Goal: Task Accomplishment & Management: Use online tool/utility

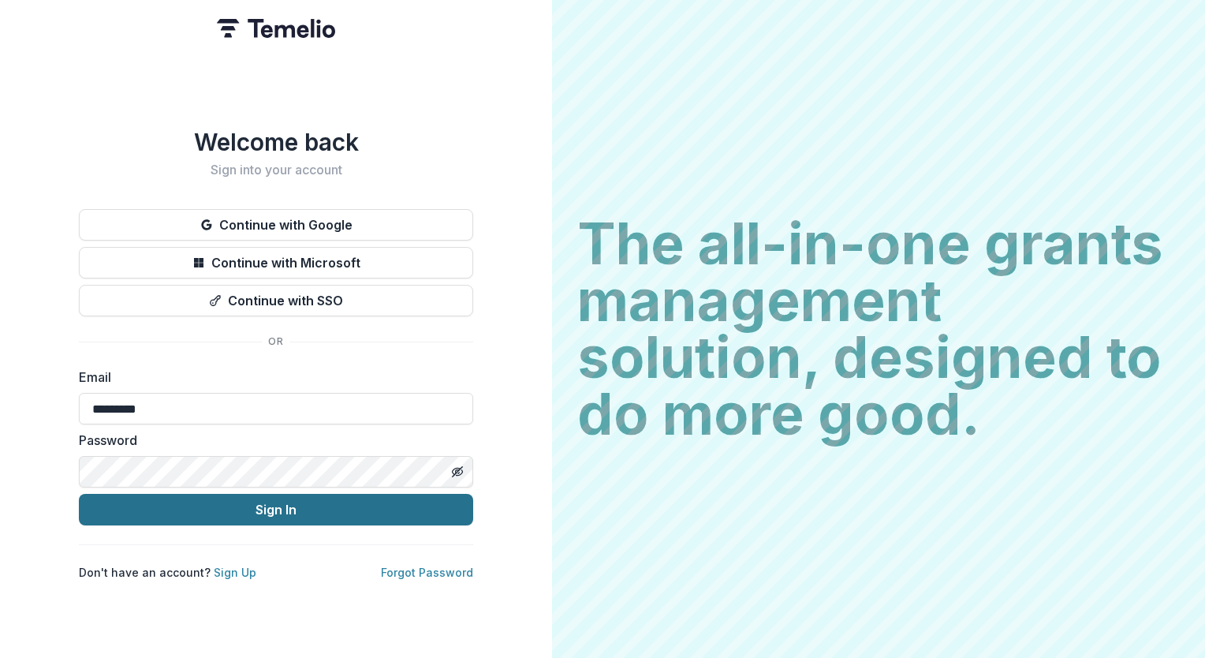
click at [256, 504] on button "Sign In" at bounding box center [276, 510] width 394 height 32
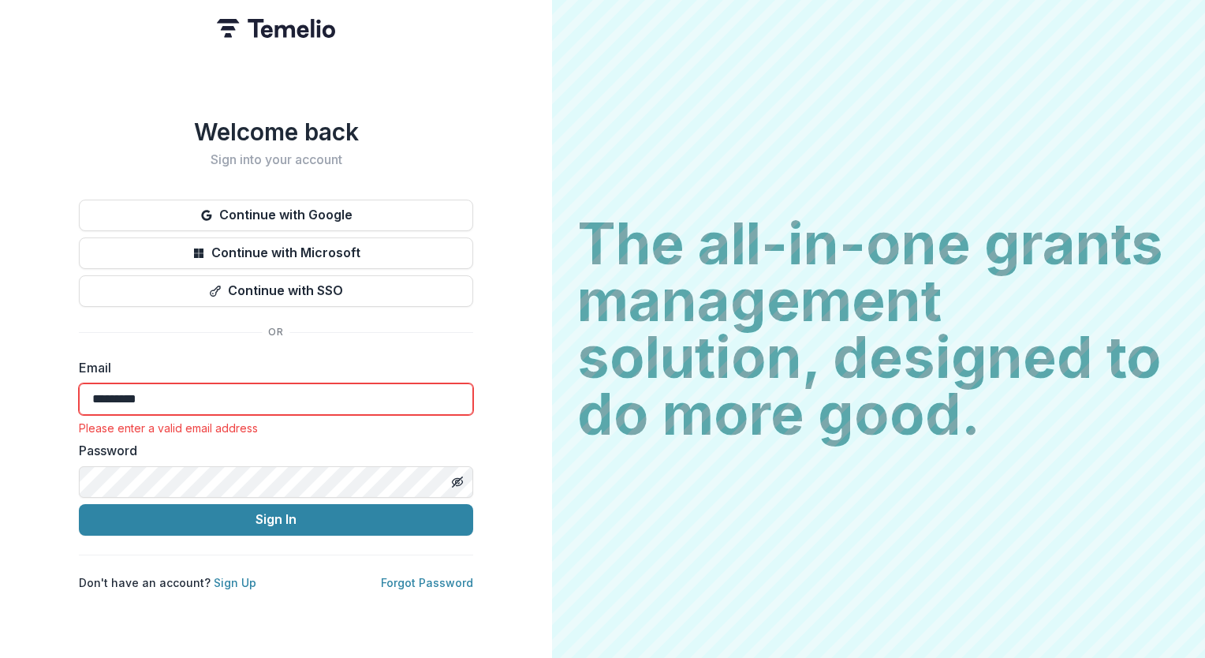
drag, startPoint x: 77, startPoint y: 387, endPoint x: 0, endPoint y: 308, distance: 109.9
click at [7, 380] on div "Welcome back Sign into your account Continue with Google Continue with Microsof…" at bounding box center [276, 329] width 552 height 658
type input "*"
type input "**********"
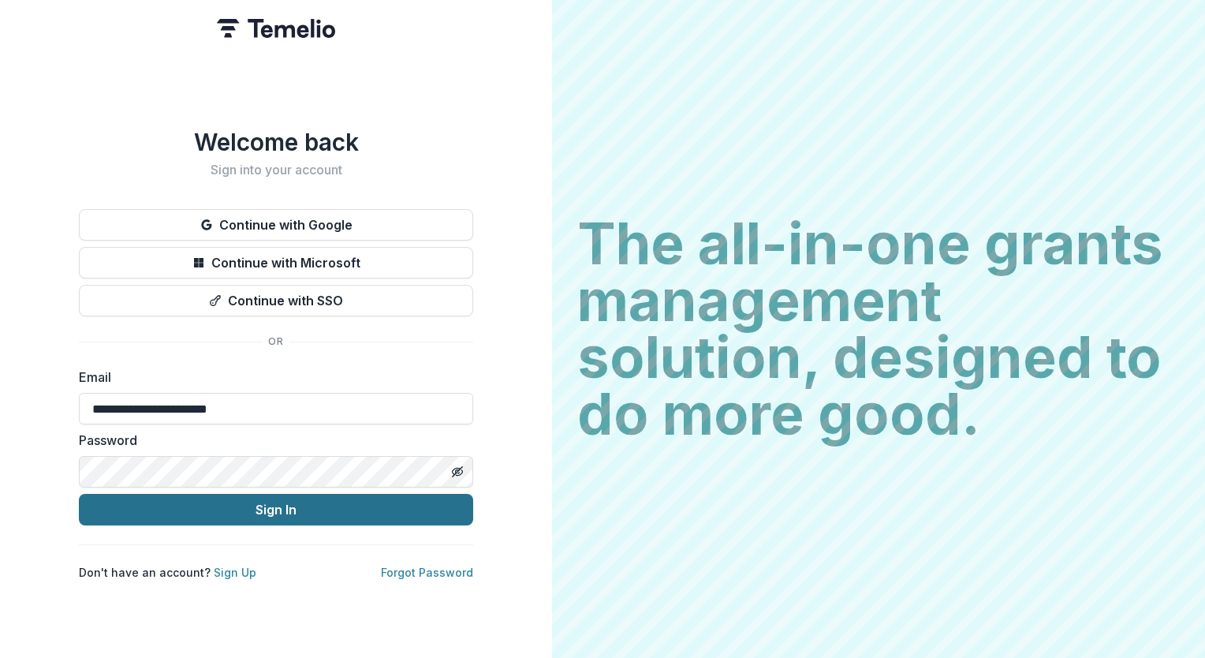
click at [260, 506] on button "Sign In" at bounding box center [276, 510] width 394 height 32
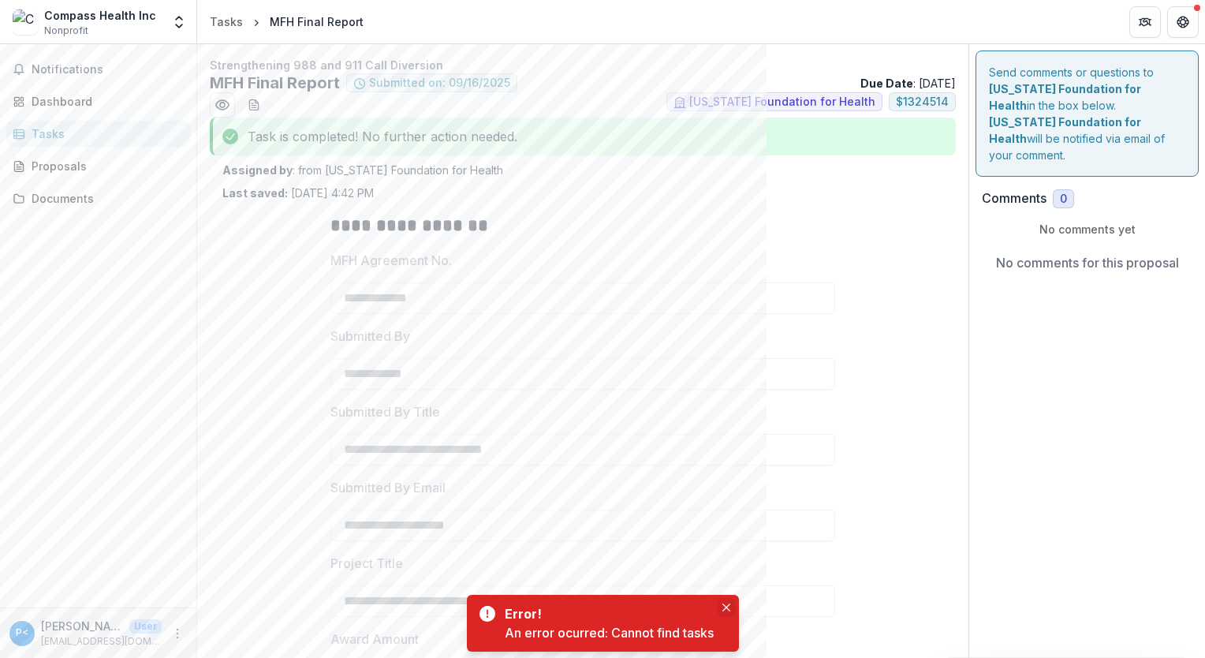
click at [729, 607] on icon "Close" at bounding box center [727, 607] width 8 height 8
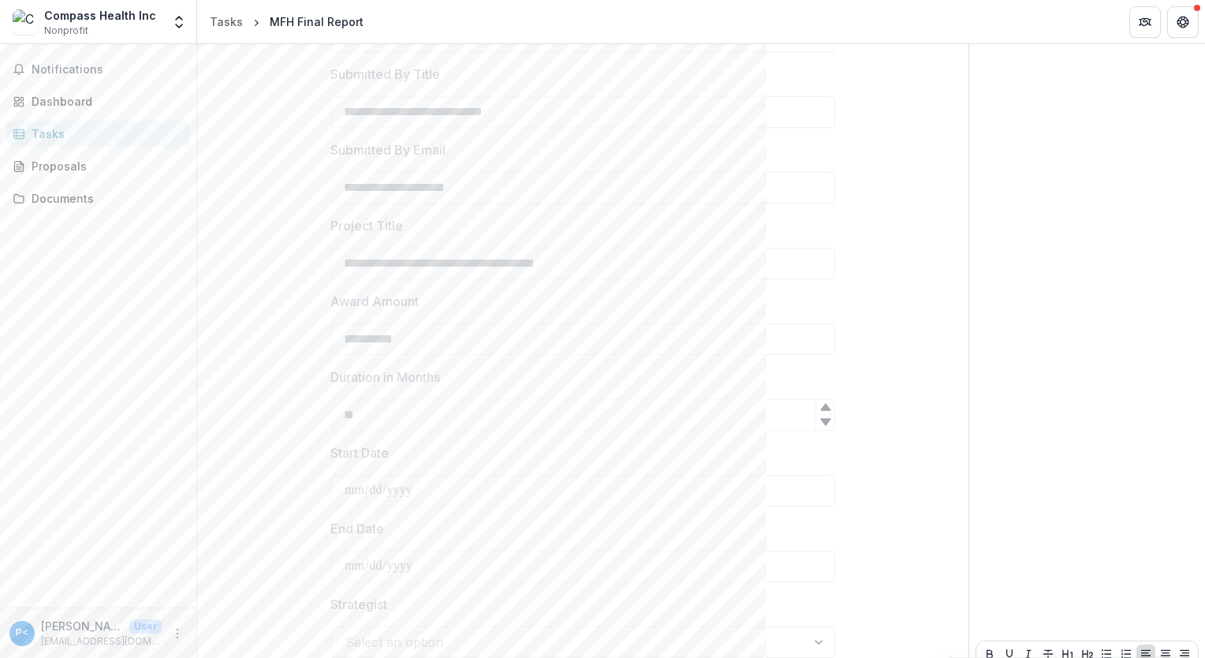
scroll to position [489, 0]
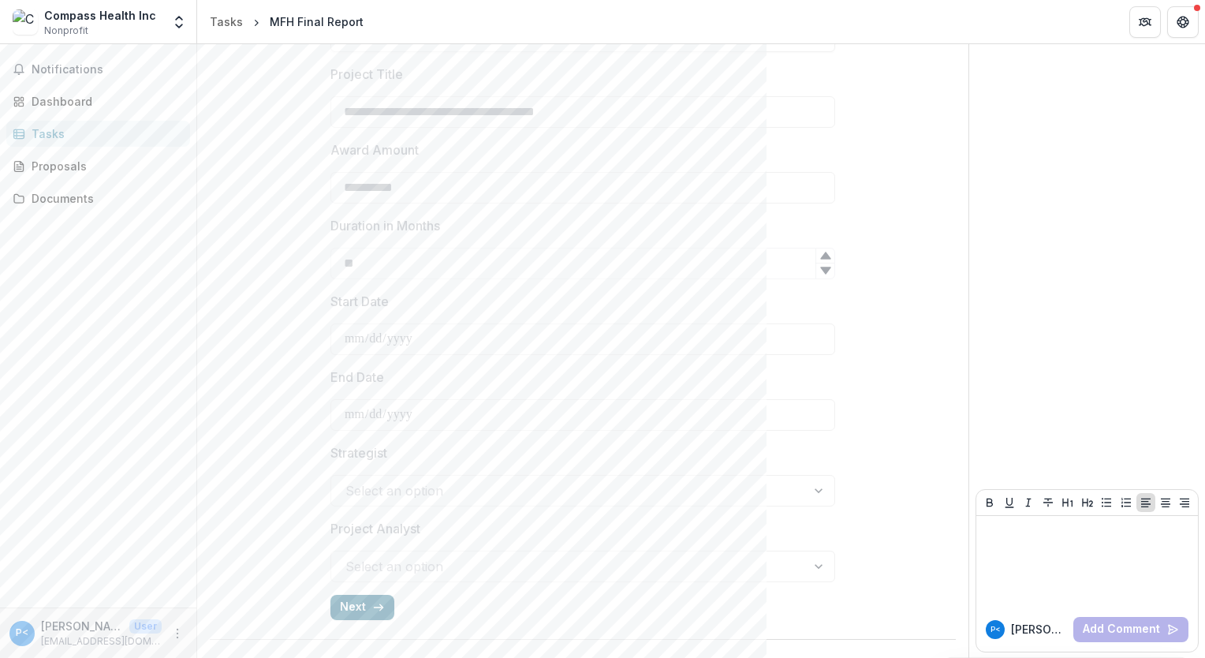
click at [350, 603] on button "Next" at bounding box center [363, 607] width 64 height 25
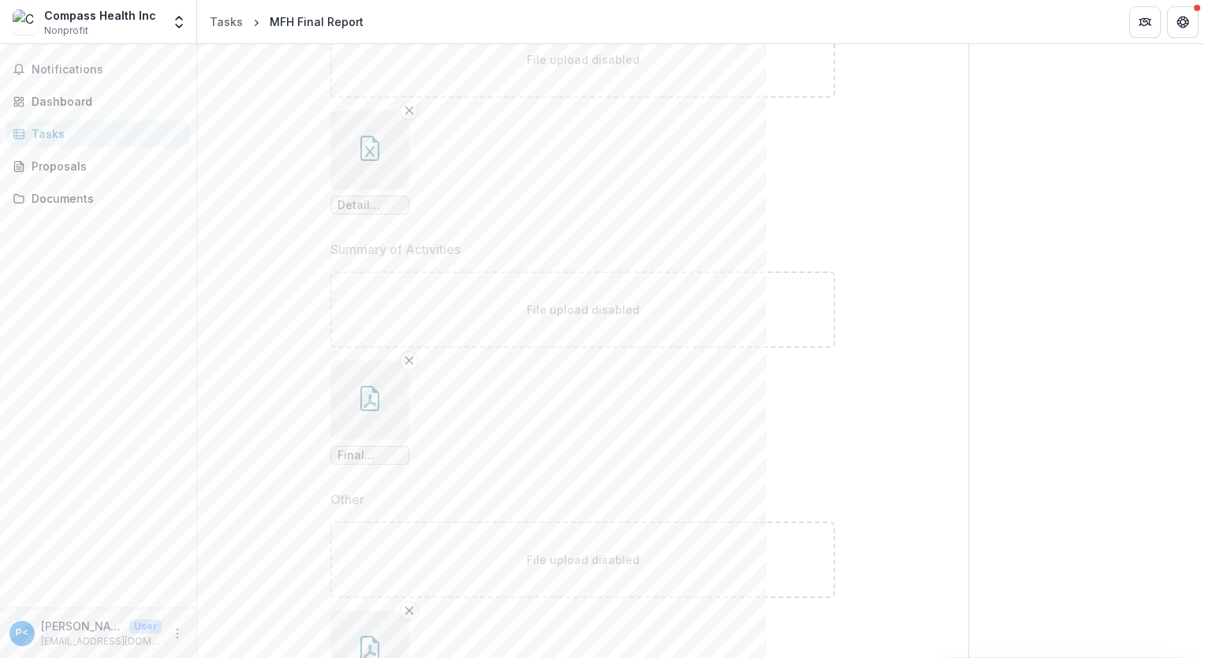
scroll to position [647, 0]
